Goal: Transaction & Acquisition: Purchase product/service

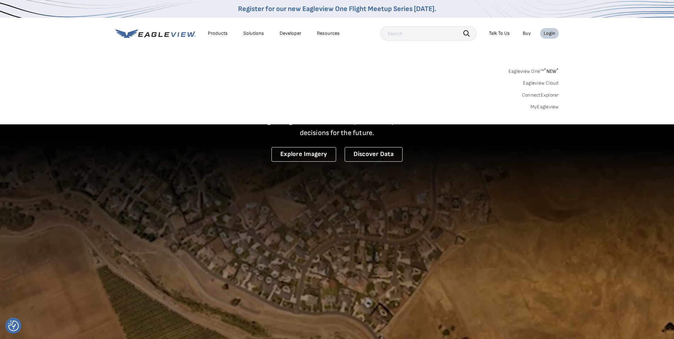
click at [550, 105] on link "MyEagleview" at bounding box center [544, 107] width 28 height 6
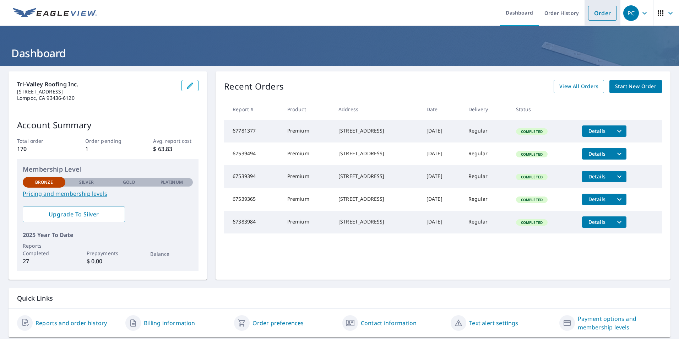
click at [595, 15] on link "Order" at bounding box center [602, 13] width 29 height 15
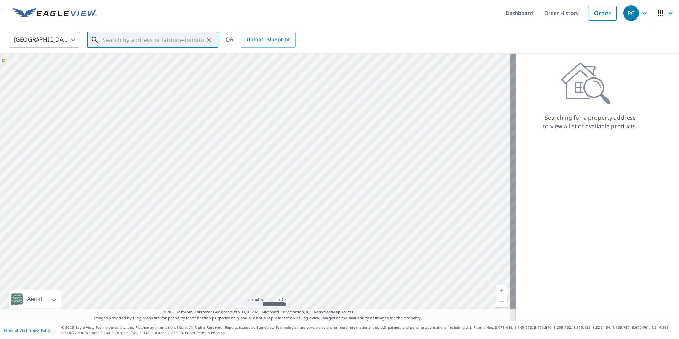
click at [184, 37] on input "text" at bounding box center [153, 40] width 101 height 20
click at [117, 60] on span "1195 Dulzura Dr" at bounding box center [157, 60] width 112 height 9
type input "[STREET_ADDRESS]"
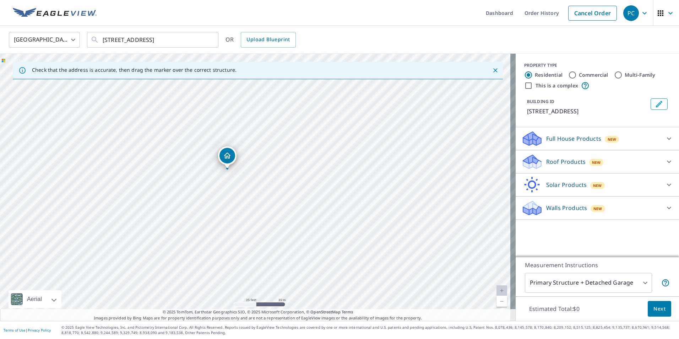
click at [249, 180] on div "[STREET_ADDRESS]" at bounding box center [258, 187] width 516 height 267
click at [564, 165] on p "Roof Products" at bounding box center [565, 161] width 39 height 9
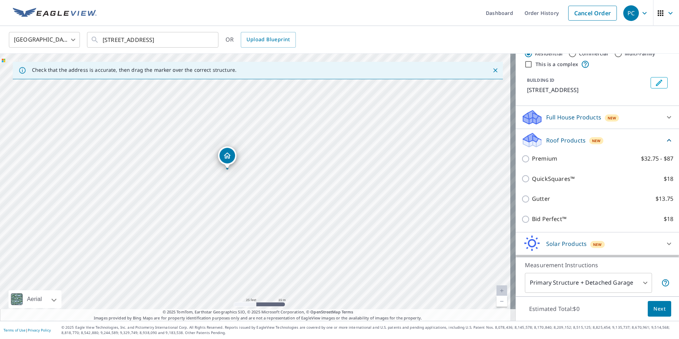
scroll to position [43, 0]
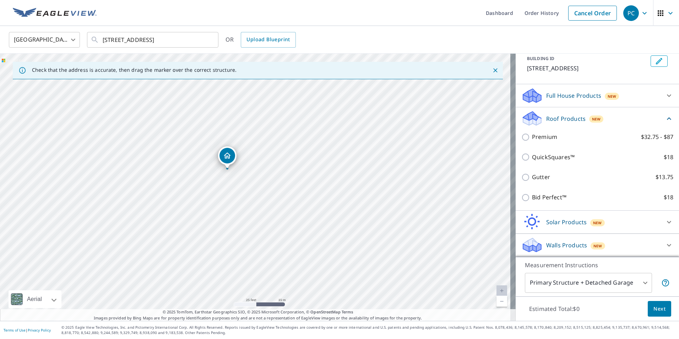
click at [536, 101] on icon at bounding box center [531, 95] width 21 height 17
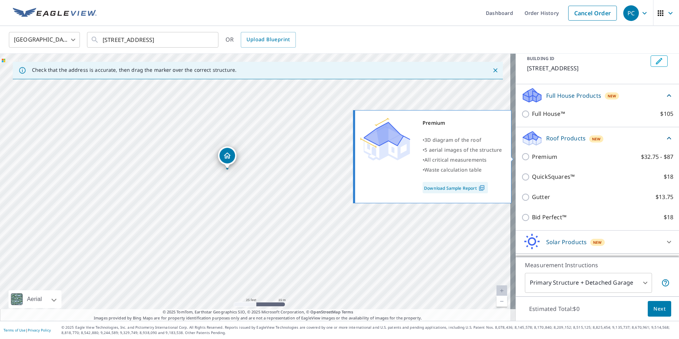
click at [521, 156] on input "Premium $32.75 - $87" at bounding box center [526, 156] width 11 height 9
checkbox input "true"
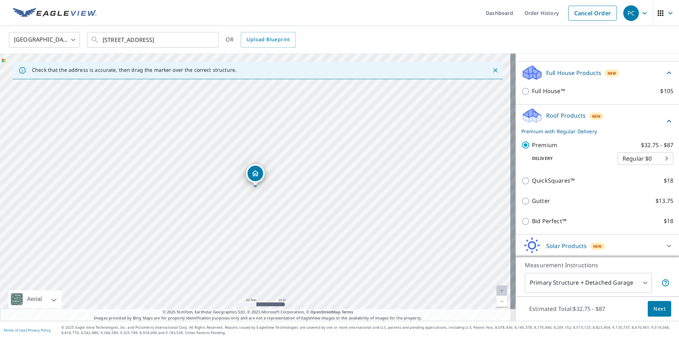
scroll to position [89, 0]
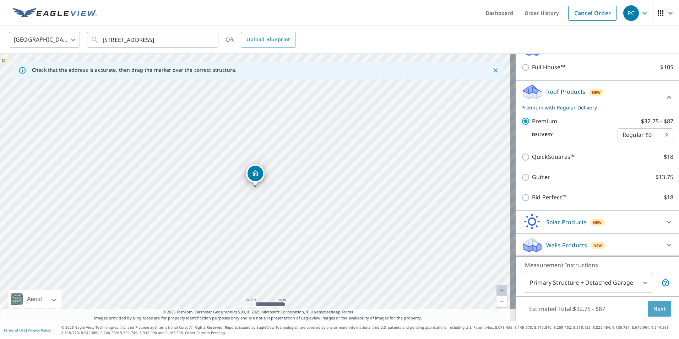
click at [653, 305] on span "Next" at bounding box center [659, 308] width 12 height 9
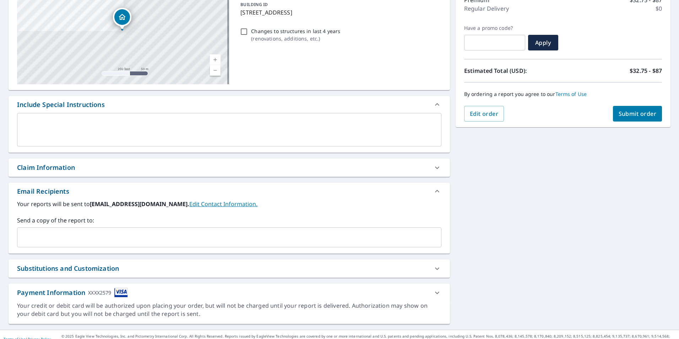
scroll to position [107, 0]
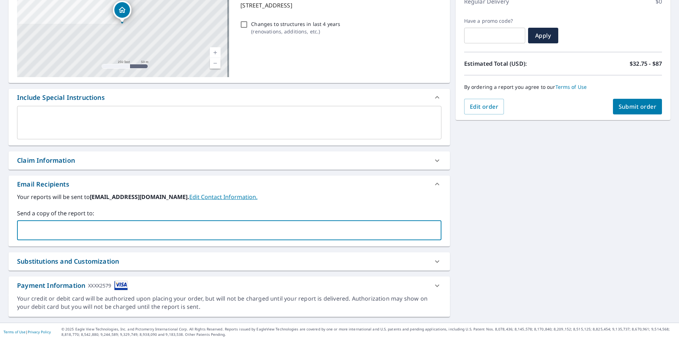
click at [58, 230] on input "text" at bounding box center [223, 229] width 407 height 13
type input "[EMAIL_ADDRESS][DOMAIN_NAME]"
click at [44, 233] on span "[EMAIL_ADDRESS][DOMAIN_NAME]" at bounding box center [63, 230] width 85 height 7
click at [104, 229] on icon at bounding box center [107, 230] width 6 height 8
click at [69, 232] on input "text" at bounding box center [223, 229] width 407 height 13
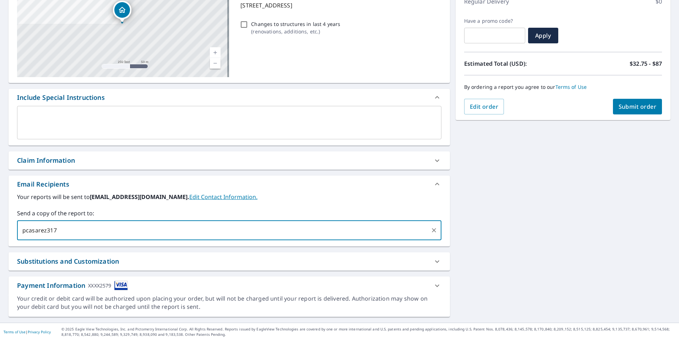
type input "pcasarez317"
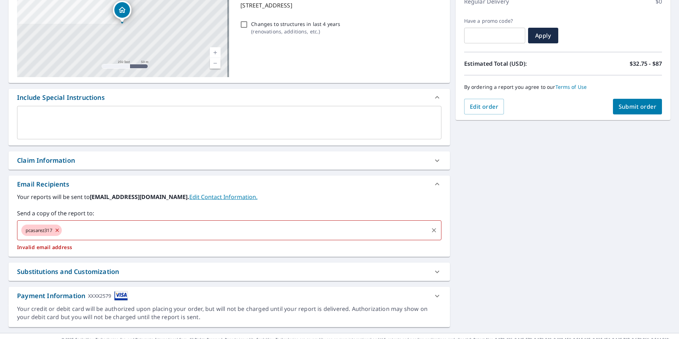
click at [58, 230] on icon at bounding box center [56, 229] width 3 height 3
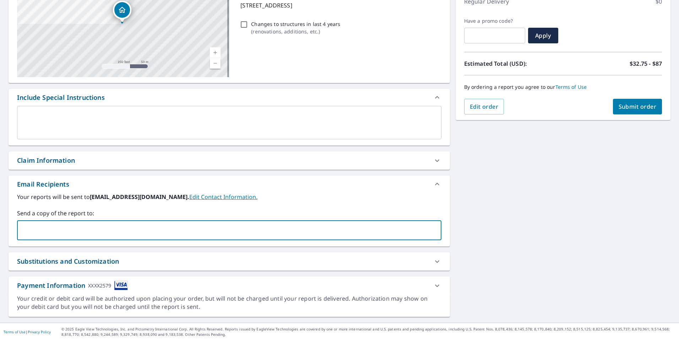
click at [58, 230] on input "text" at bounding box center [223, 229] width 407 height 13
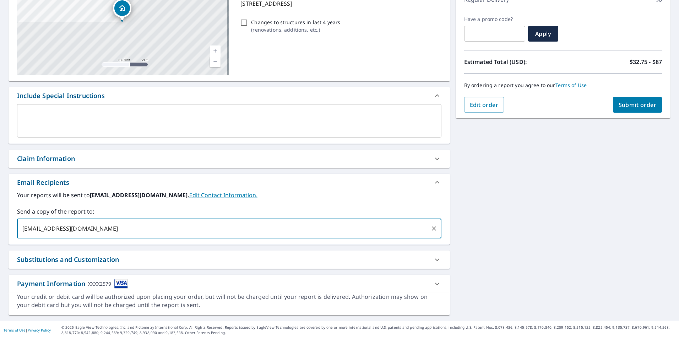
type input "[EMAIL_ADDRESS][DOMAIN_NAME]"
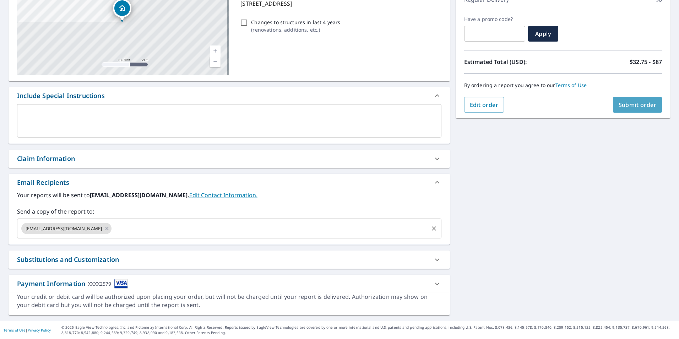
click at [641, 101] on span "Submit order" at bounding box center [638, 105] width 38 height 8
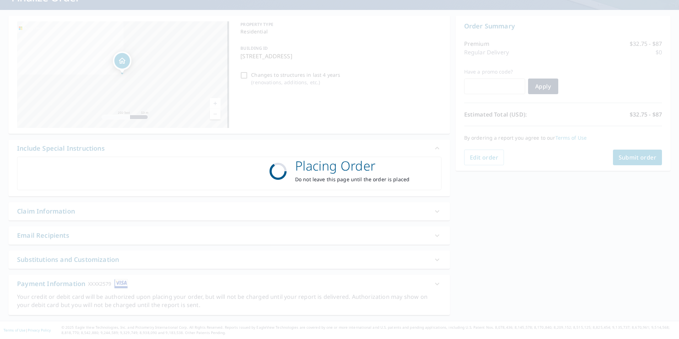
scroll to position [56, 0]
